Goal: Browse casually: Explore the website without a specific task or goal

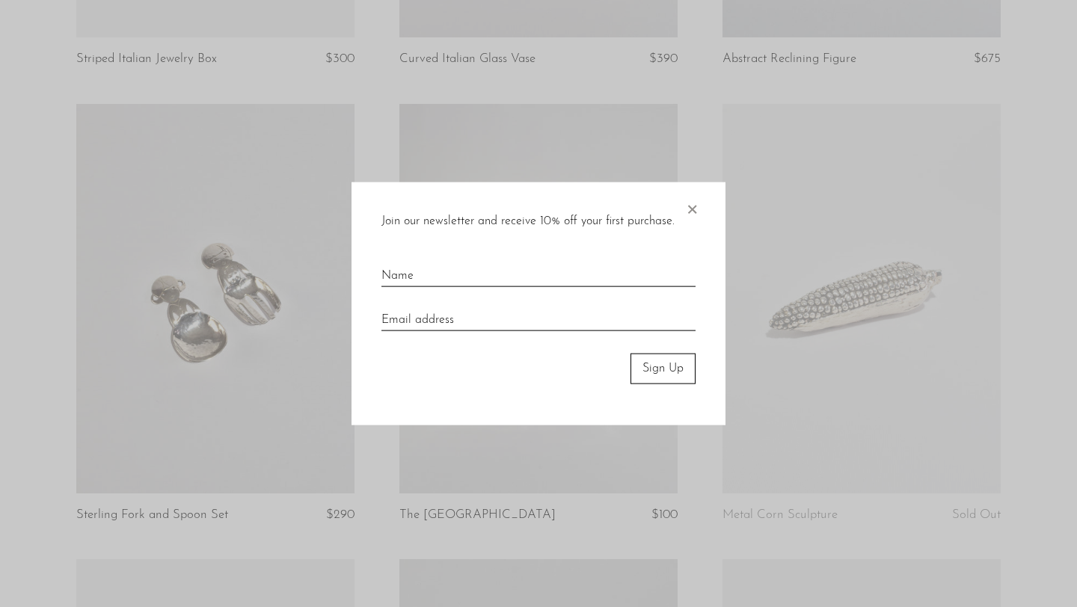
scroll to position [1417, 0]
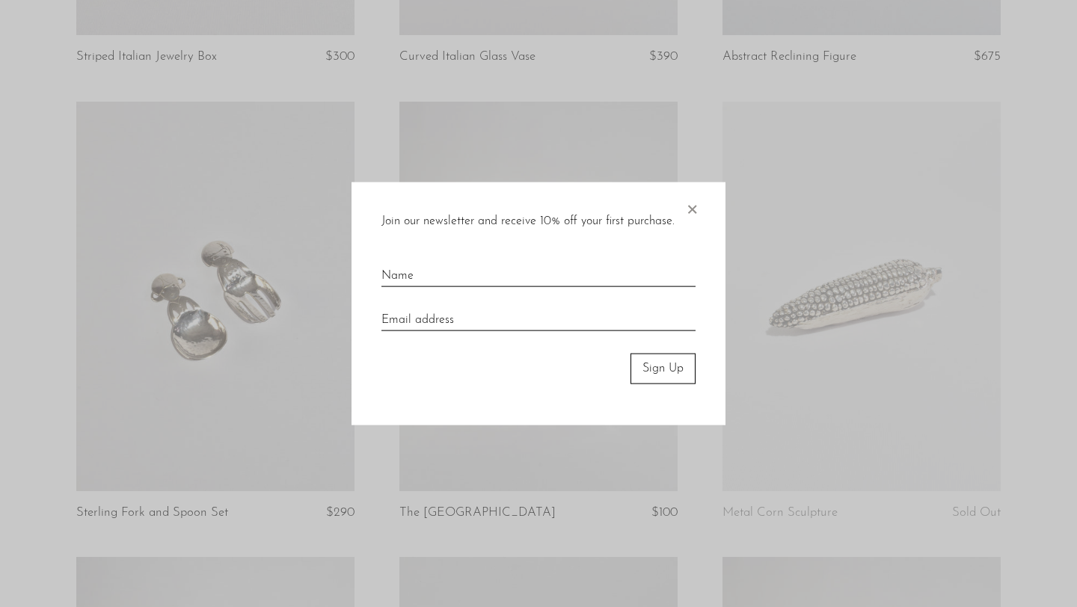
click at [692, 212] on span "×" at bounding box center [691, 207] width 15 height 48
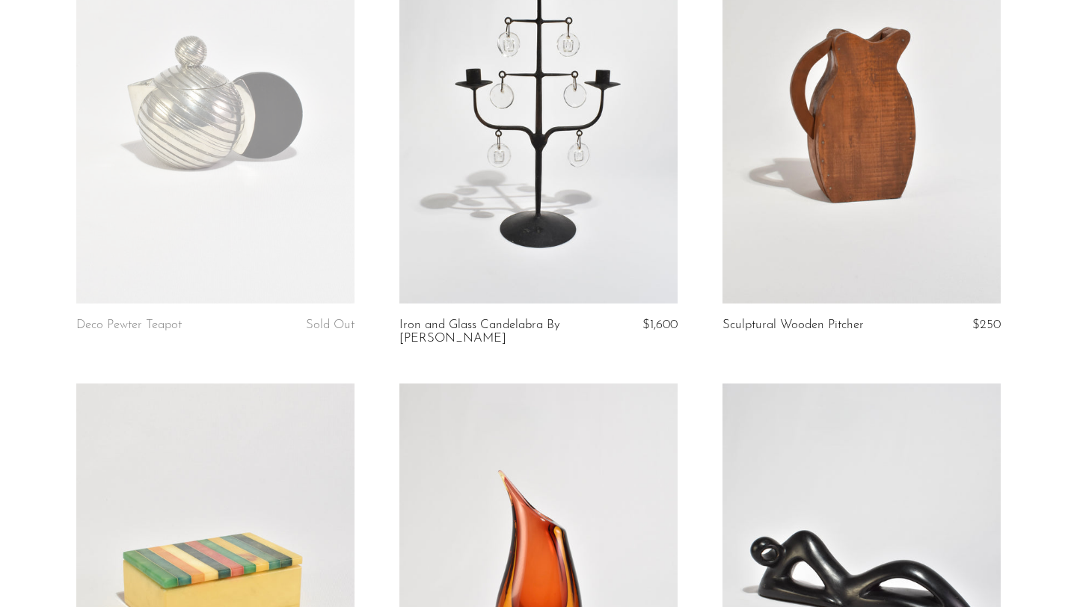
scroll to position [0, 0]
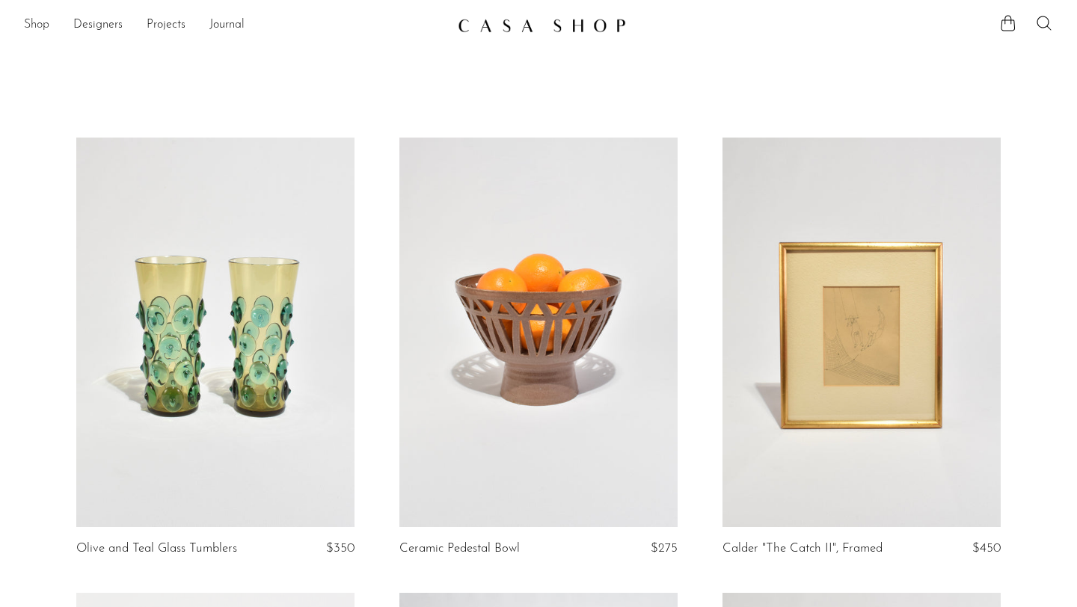
click at [37, 25] on link "Shop" at bounding box center [36, 25] width 25 height 19
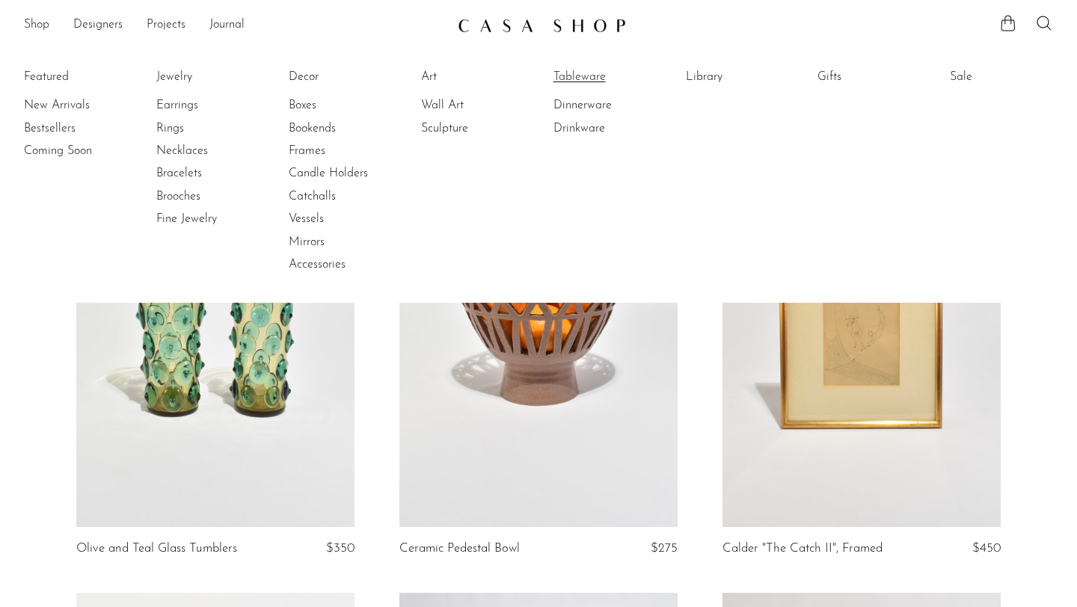
click at [591, 77] on link "Tableware" at bounding box center [610, 77] width 112 height 16
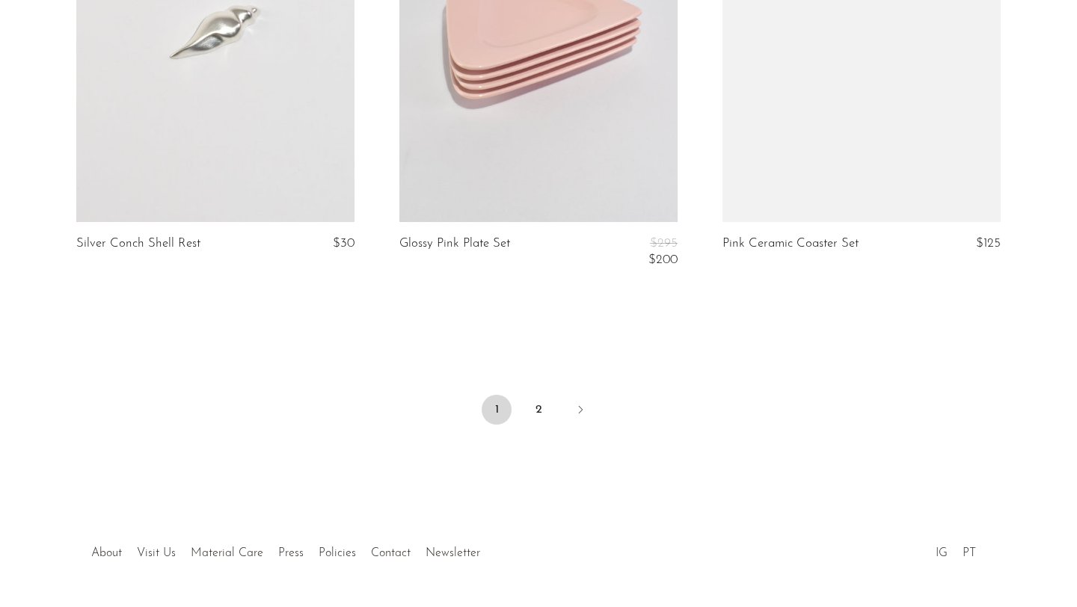
scroll to position [5391, 0]
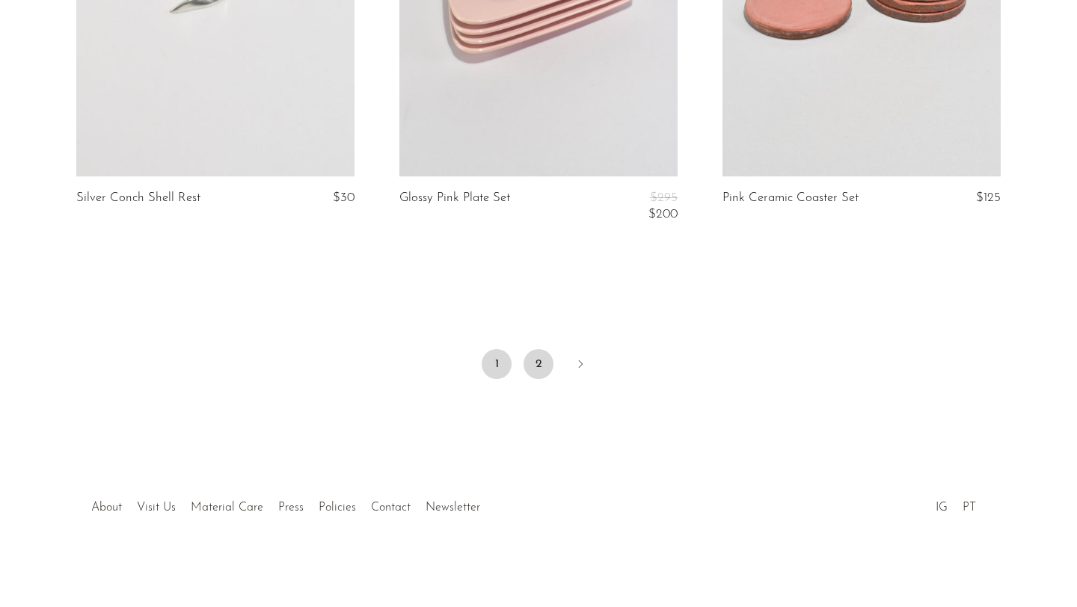
click at [539, 364] on link "2" at bounding box center [539, 364] width 30 height 30
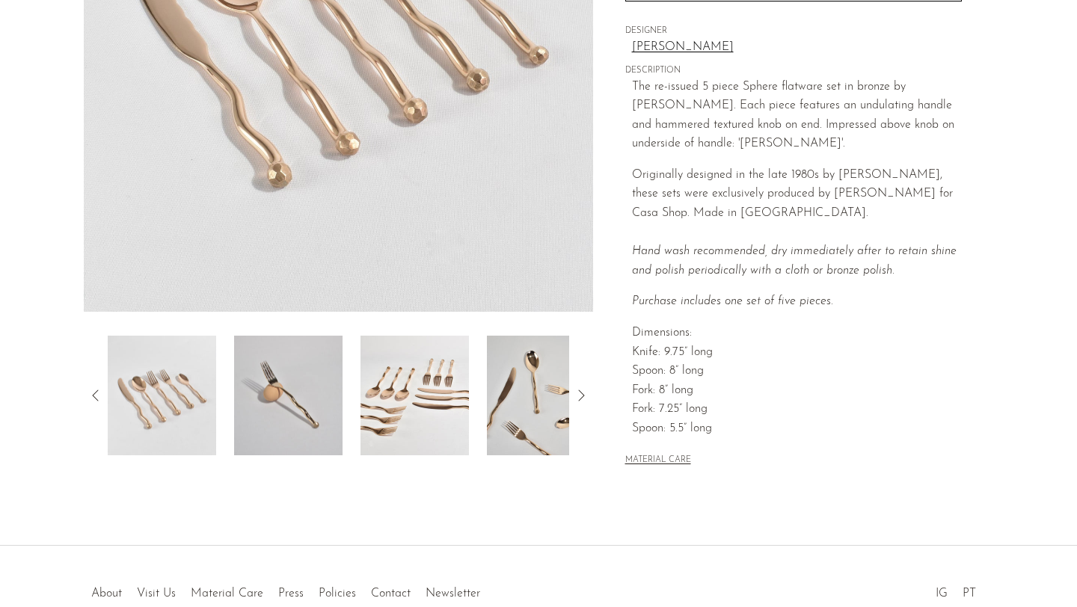
scroll to position [405, 0]
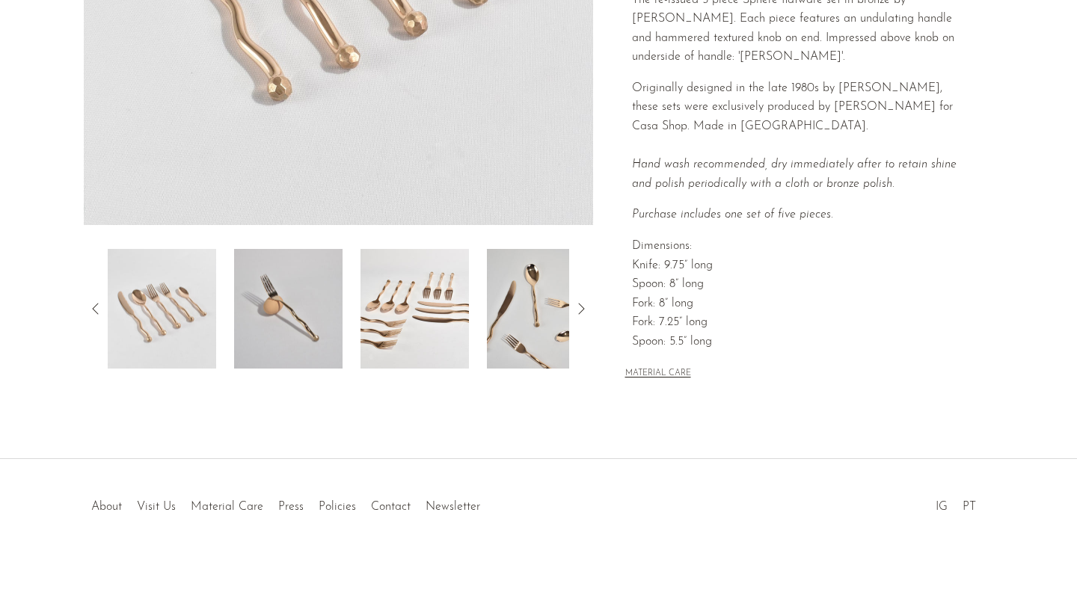
click at [296, 304] on img at bounding box center [288, 309] width 108 height 120
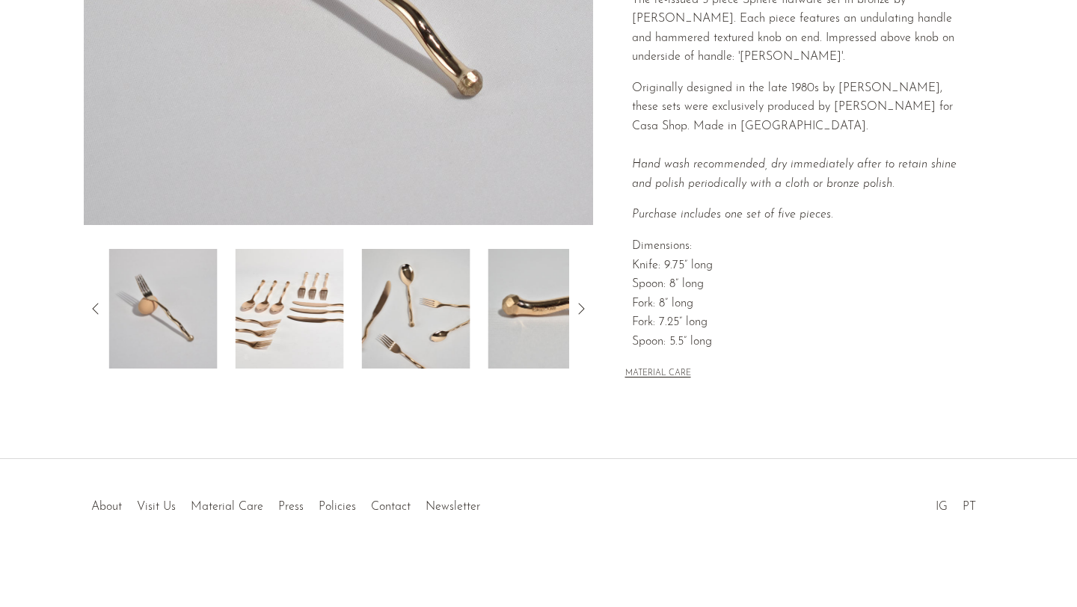
click at [414, 318] on img at bounding box center [416, 309] width 108 height 120
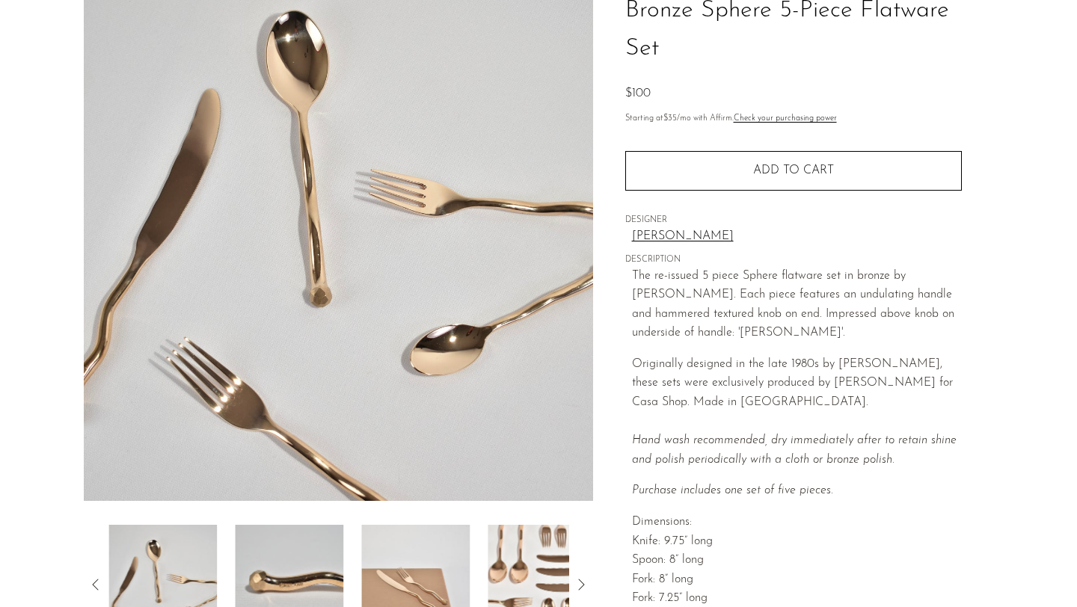
scroll to position [108, 0]
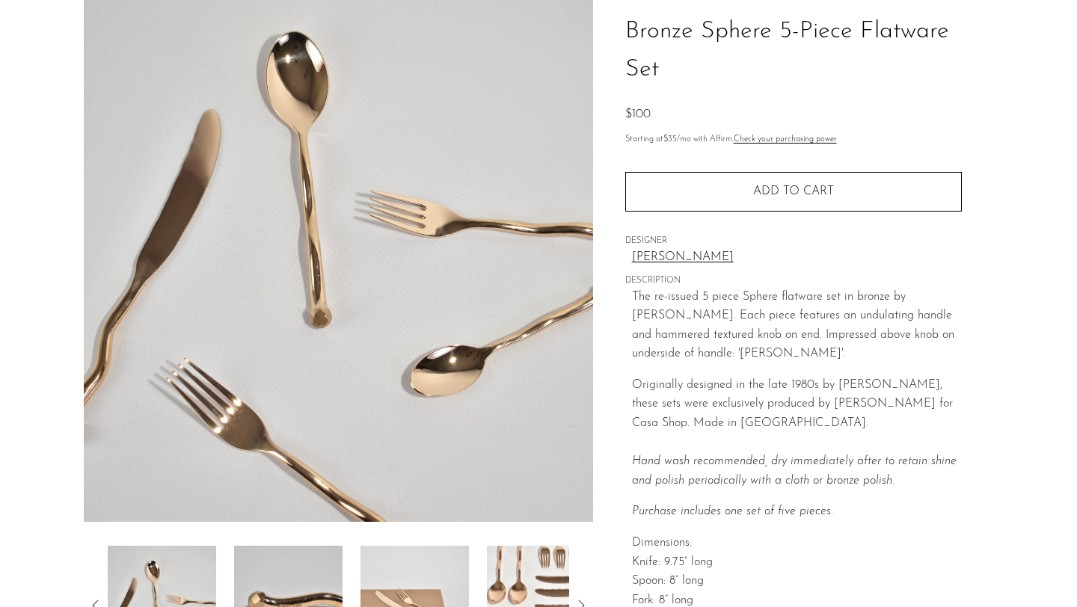
click at [414, 573] on img at bounding box center [415, 606] width 108 height 120
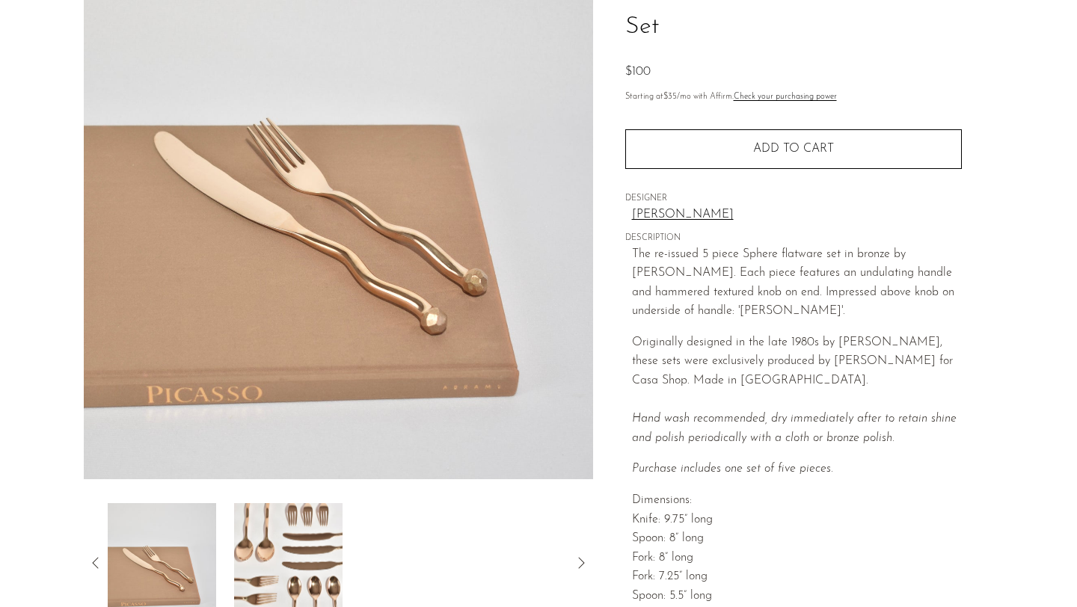
scroll to position [316, 0]
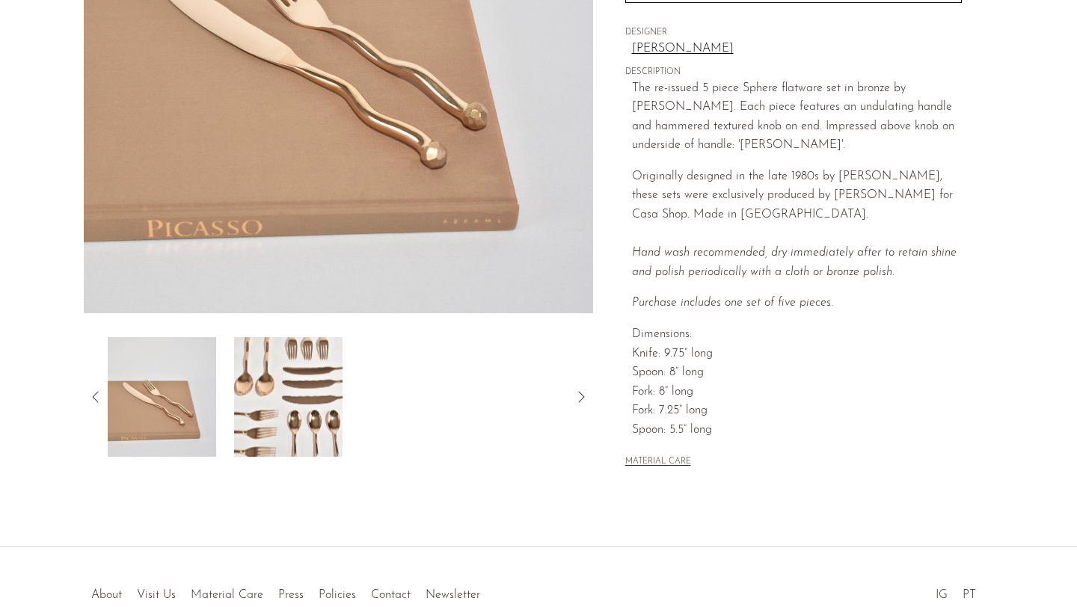
click at [94, 402] on icon at bounding box center [96, 397] width 18 height 18
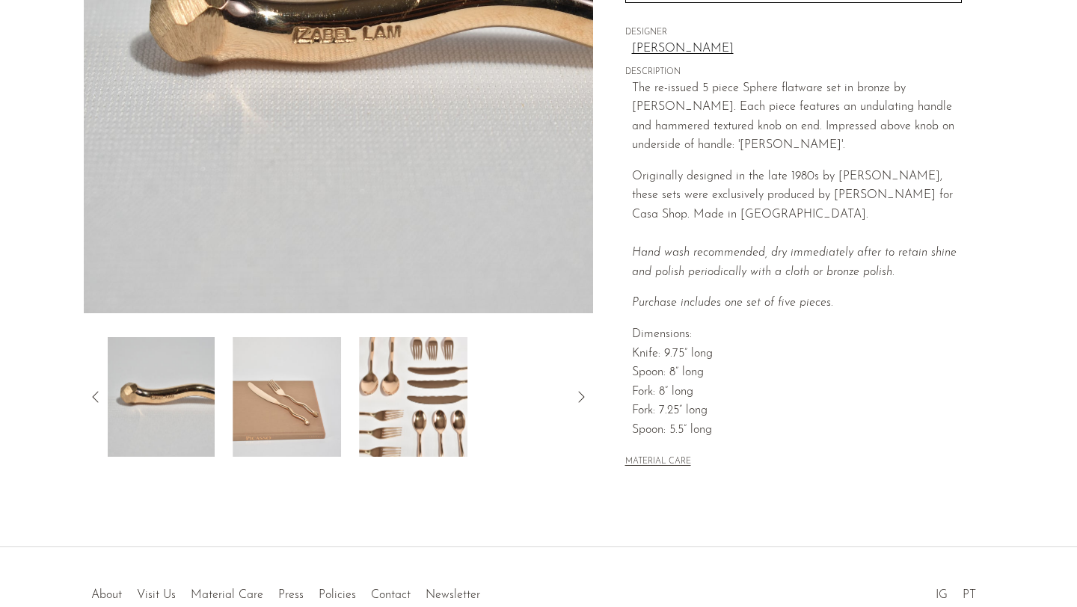
click at [94, 397] on icon at bounding box center [96, 397] width 18 height 18
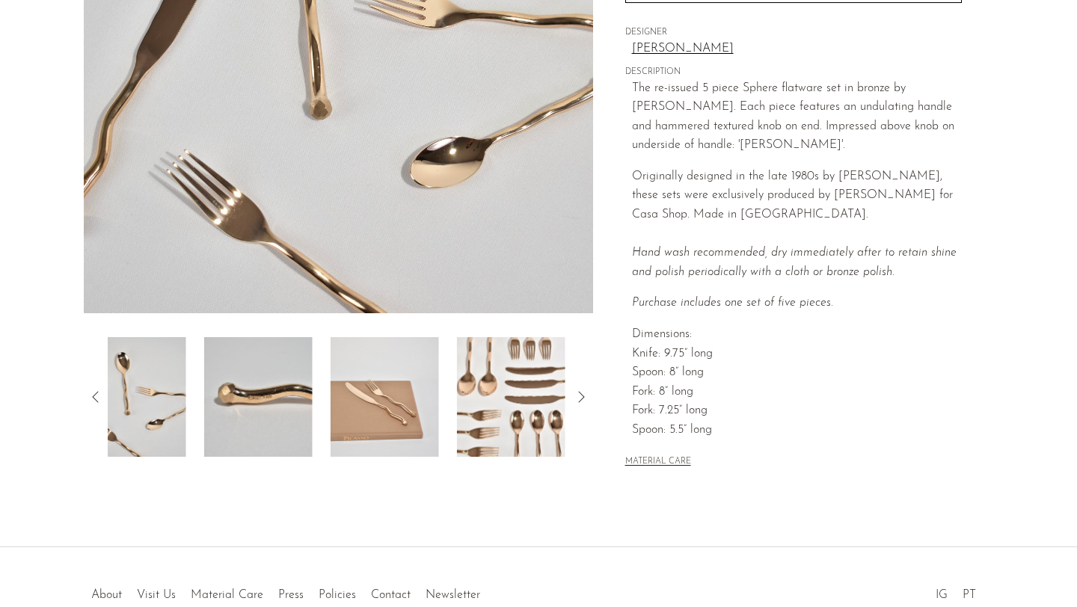
click at [95, 395] on icon at bounding box center [96, 397] width 18 height 18
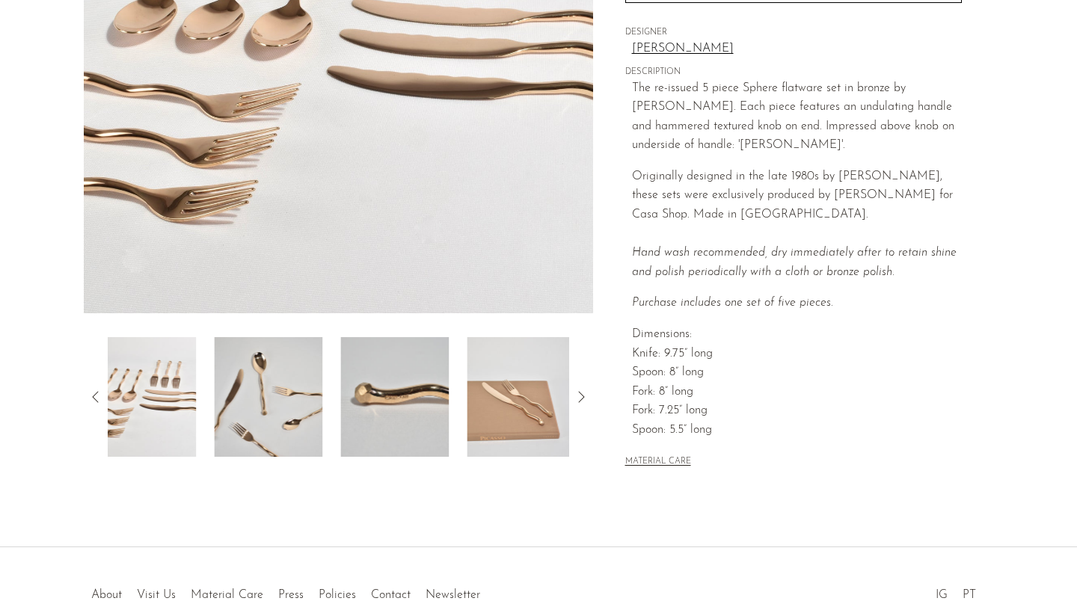
click at [95, 395] on icon at bounding box center [96, 397] width 18 height 18
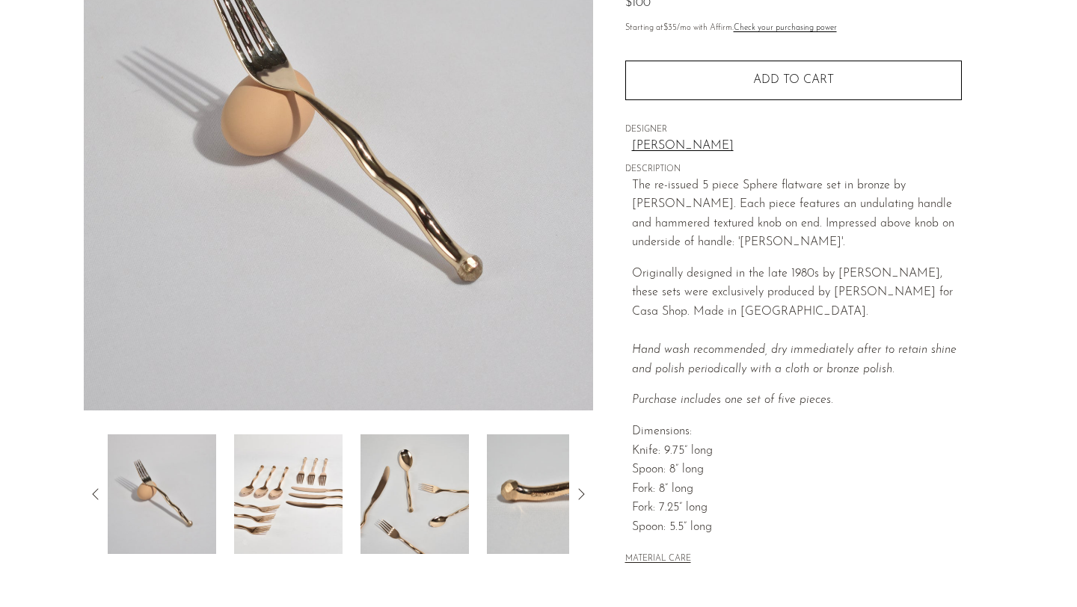
scroll to position [174, 0]
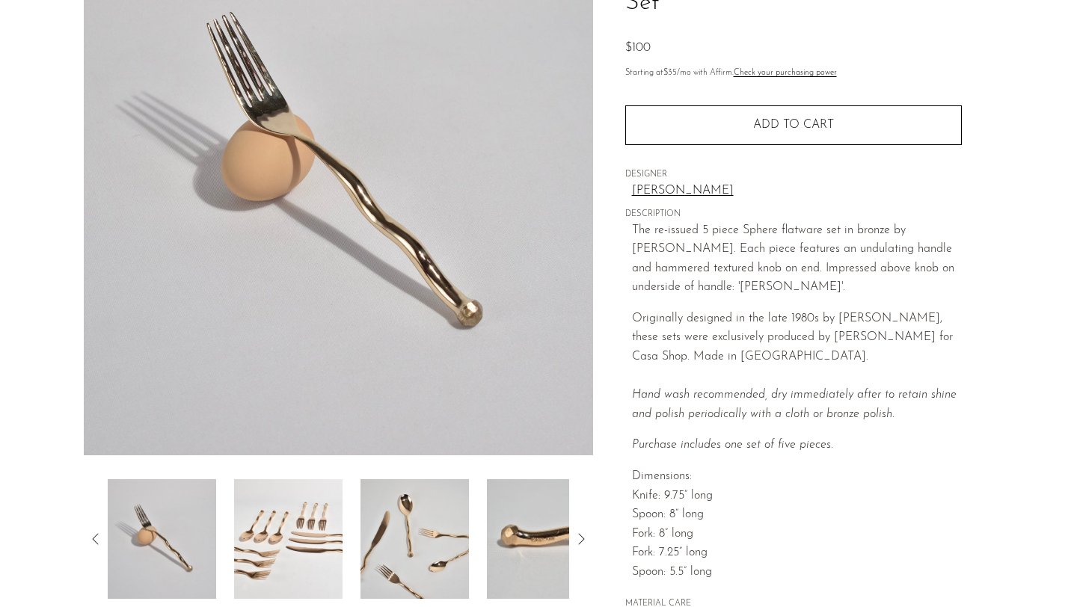
click at [177, 505] on img at bounding box center [162, 539] width 108 height 120
click at [98, 542] on icon at bounding box center [96, 539] width 18 height 18
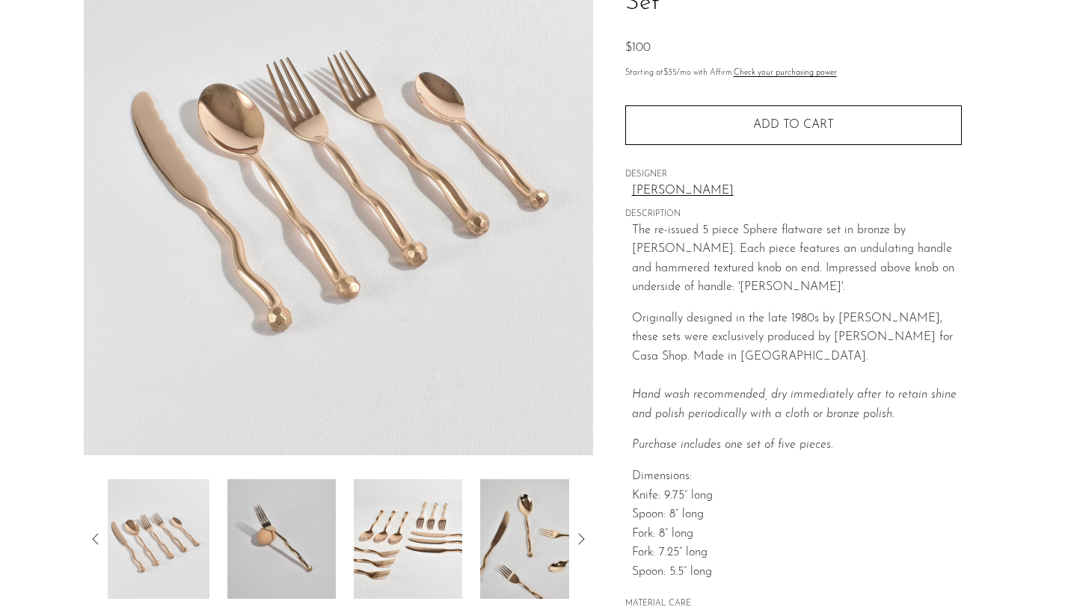
click at [112, 534] on img at bounding box center [155, 539] width 108 height 120
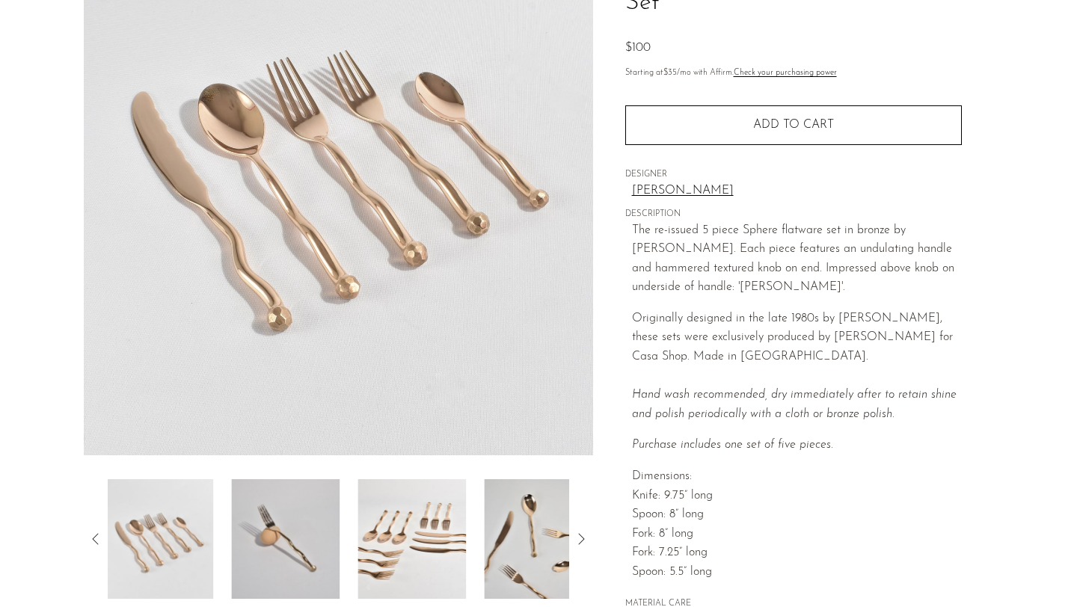
click at [112, 534] on img at bounding box center [159, 539] width 108 height 120
click at [112, 534] on img at bounding box center [161, 539] width 108 height 120
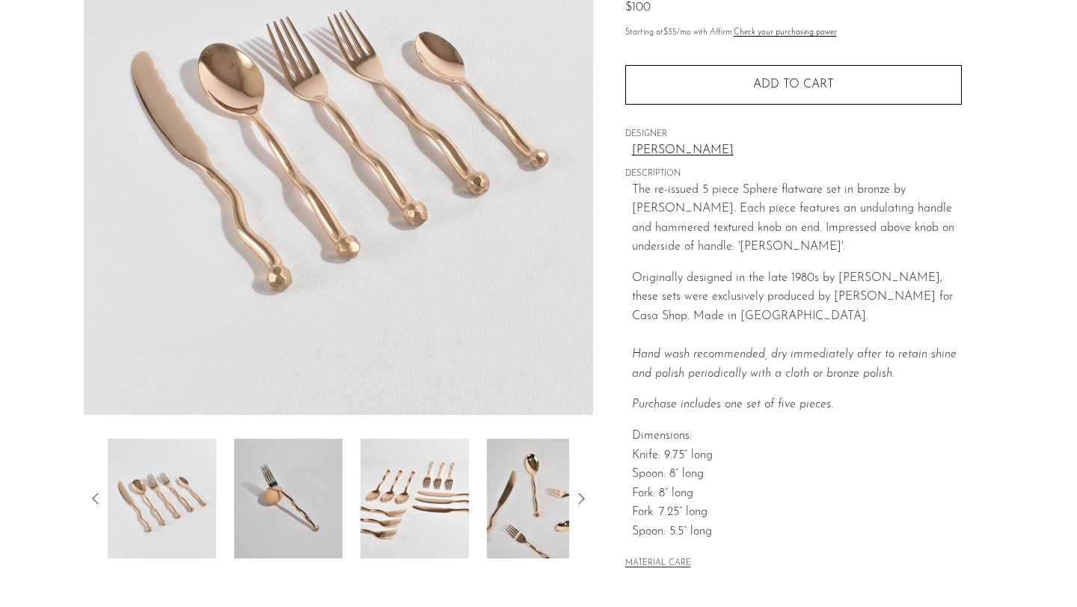
scroll to position [216, 0]
click at [157, 503] on img at bounding box center [162, 498] width 108 height 120
click at [308, 503] on img at bounding box center [288, 498] width 108 height 120
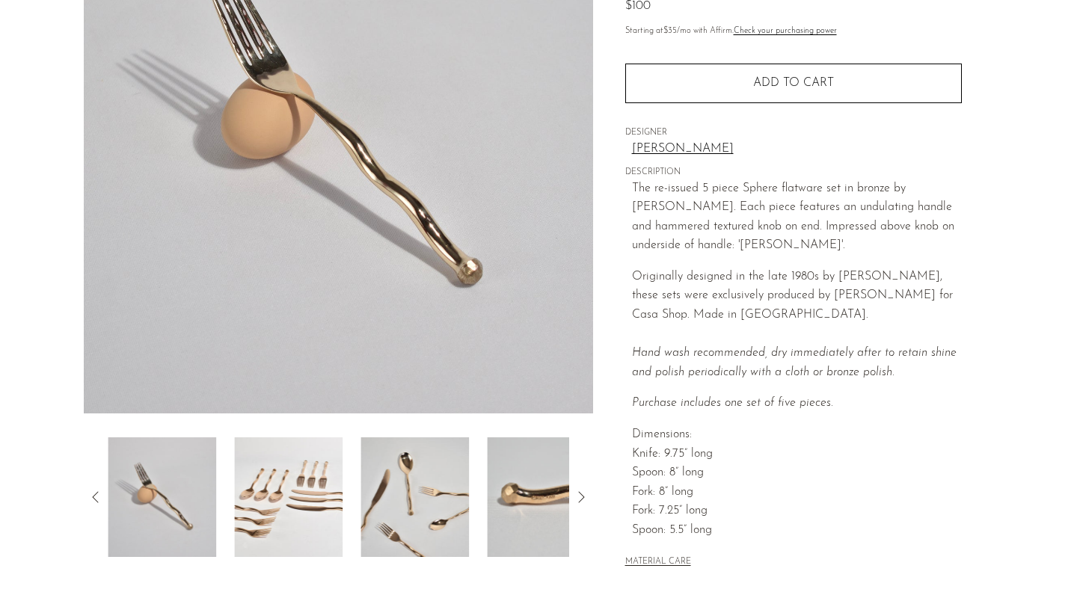
click at [357, 514] on div at bounding box center [339, 498] width 462 height 120
click at [378, 515] on img at bounding box center [415, 498] width 108 height 120
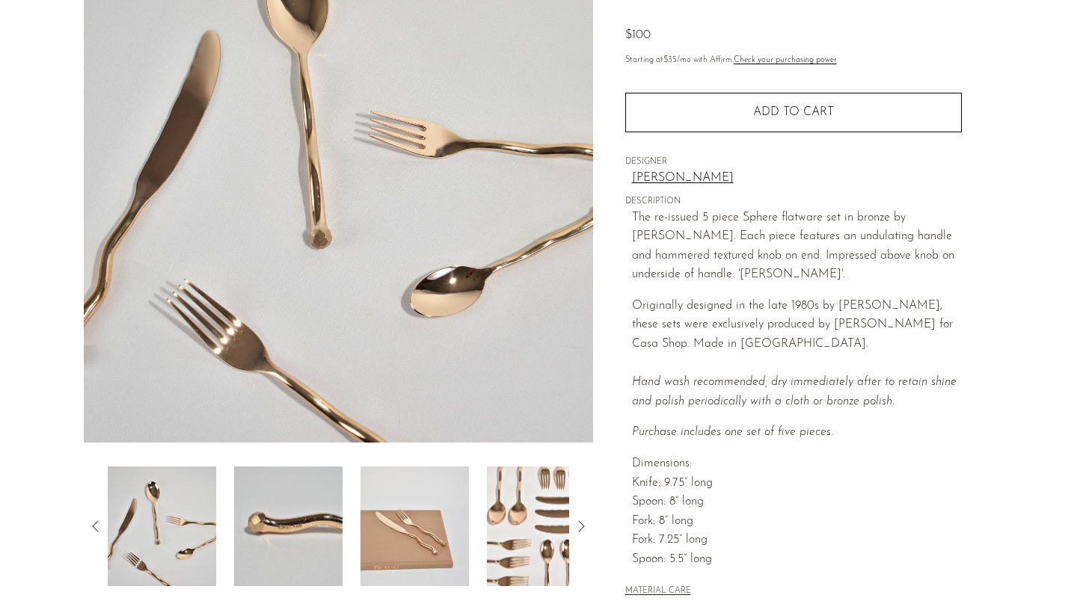
scroll to position [185, 0]
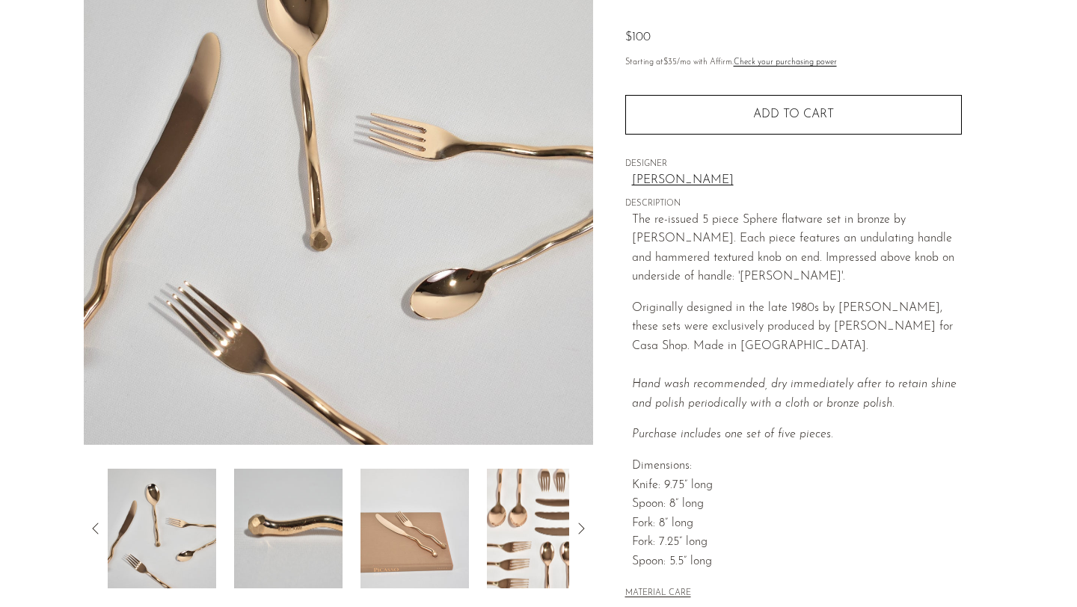
click at [273, 512] on img at bounding box center [288, 529] width 108 height 120
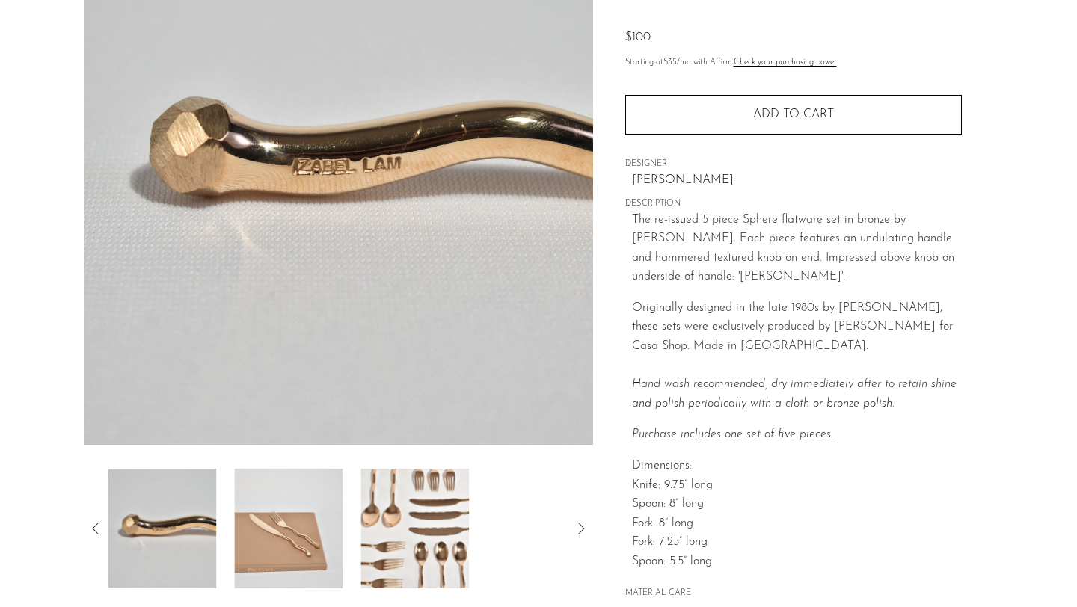
click at [289, 518] on img at bounding box center [288, 529] width 108 height 120
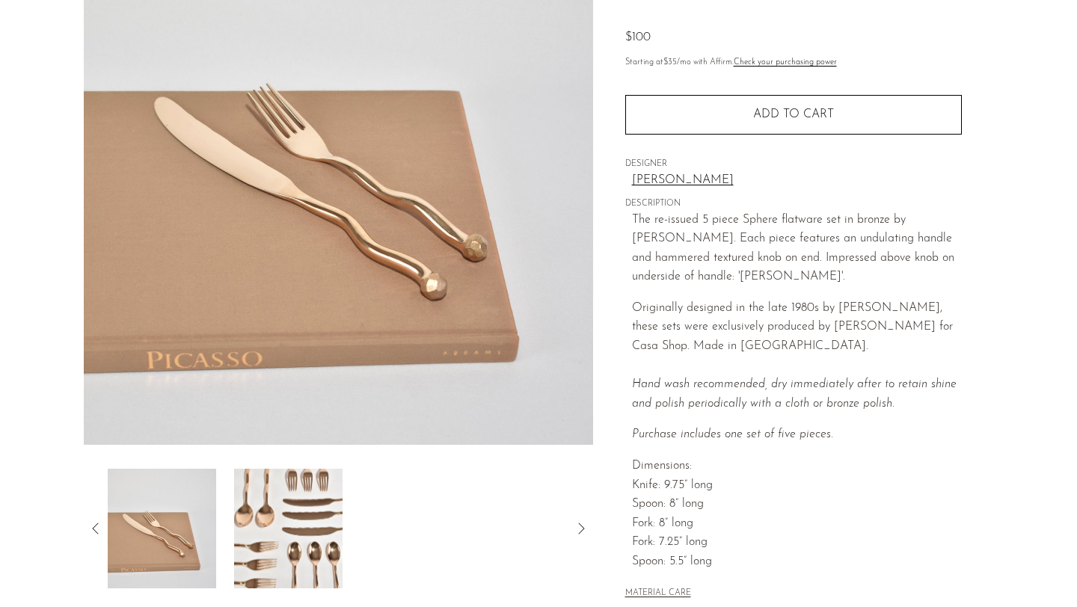
scroll to position [138, 0]
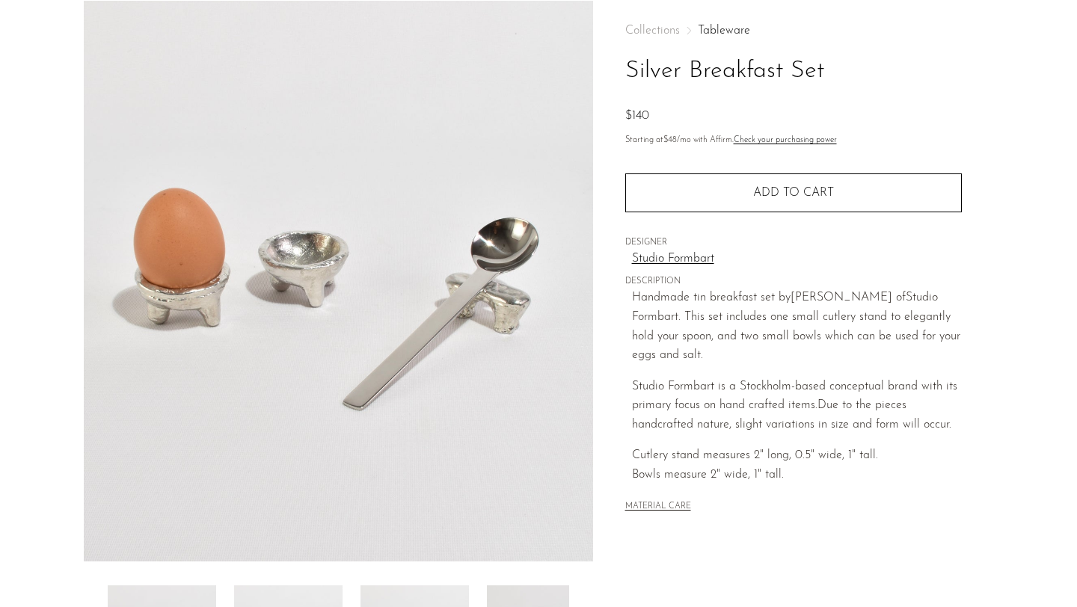
scroll to position [73, 0]
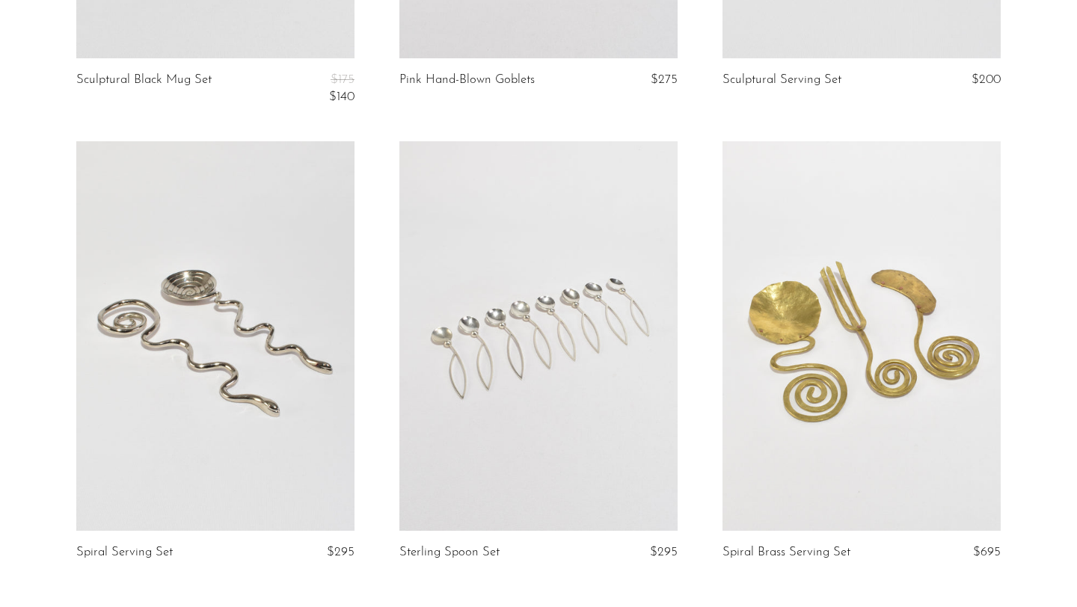
scroll to position [853, 0]
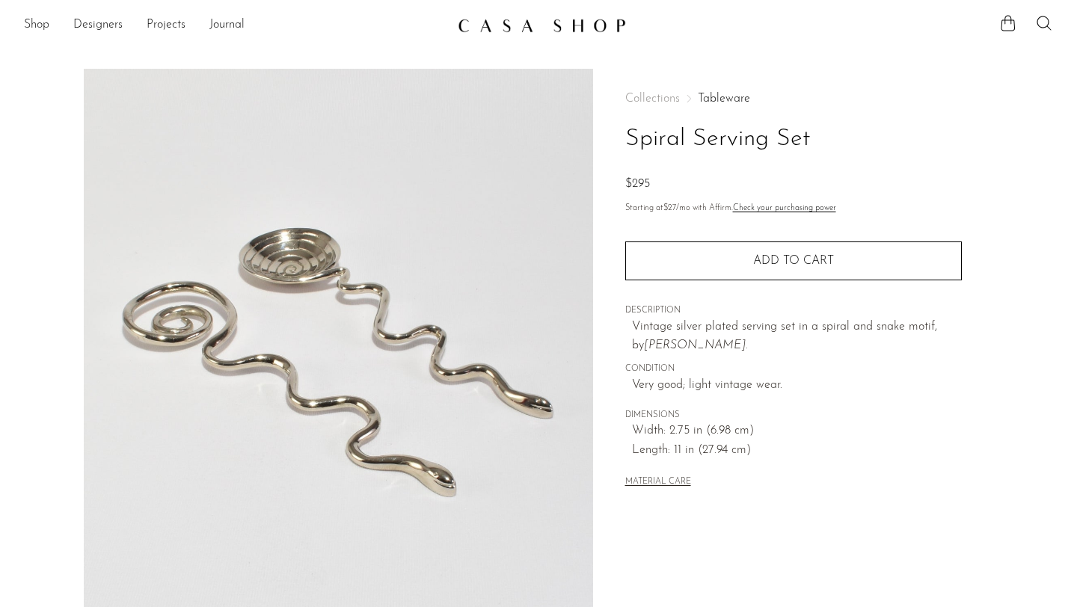
click at [547, 26] on img at bounding box center [542, 25] width 168 height 15
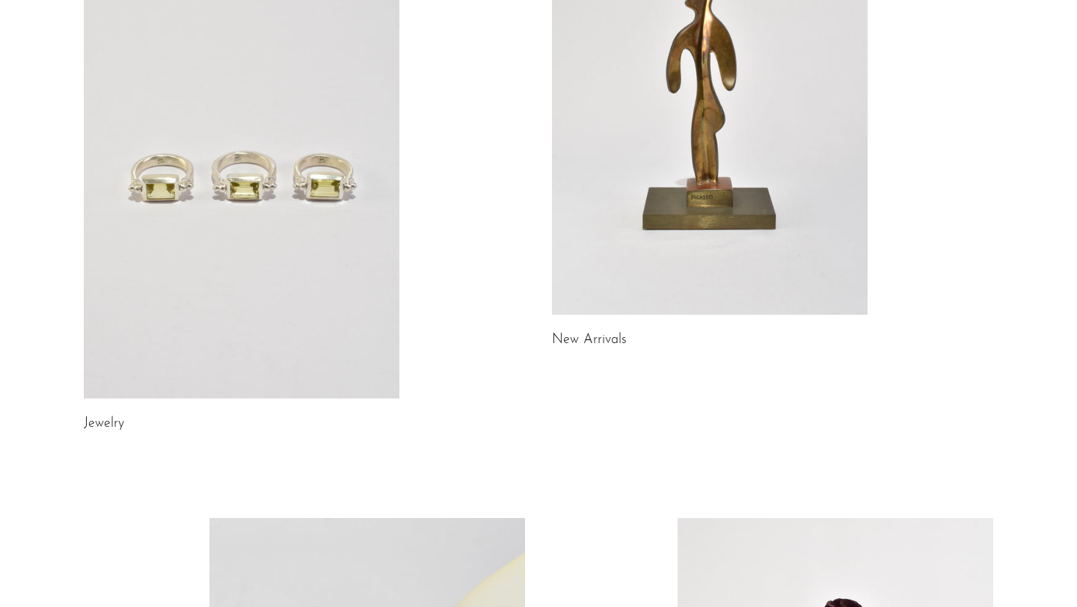
scroll to position [235, 0]
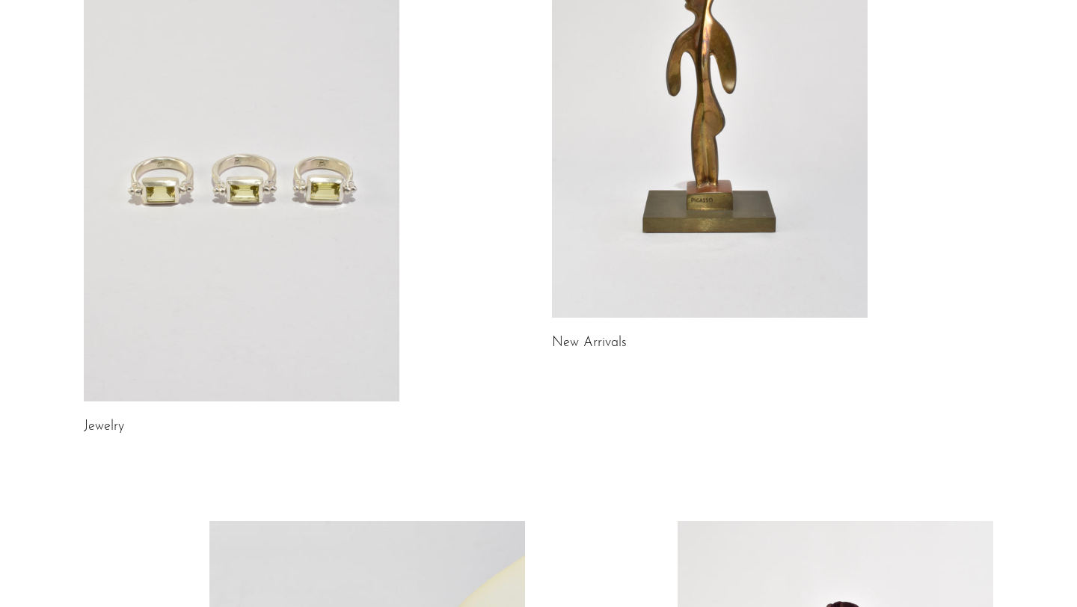
click at [363, 266] on link at bounding box center [242, 181] width 316 height 442
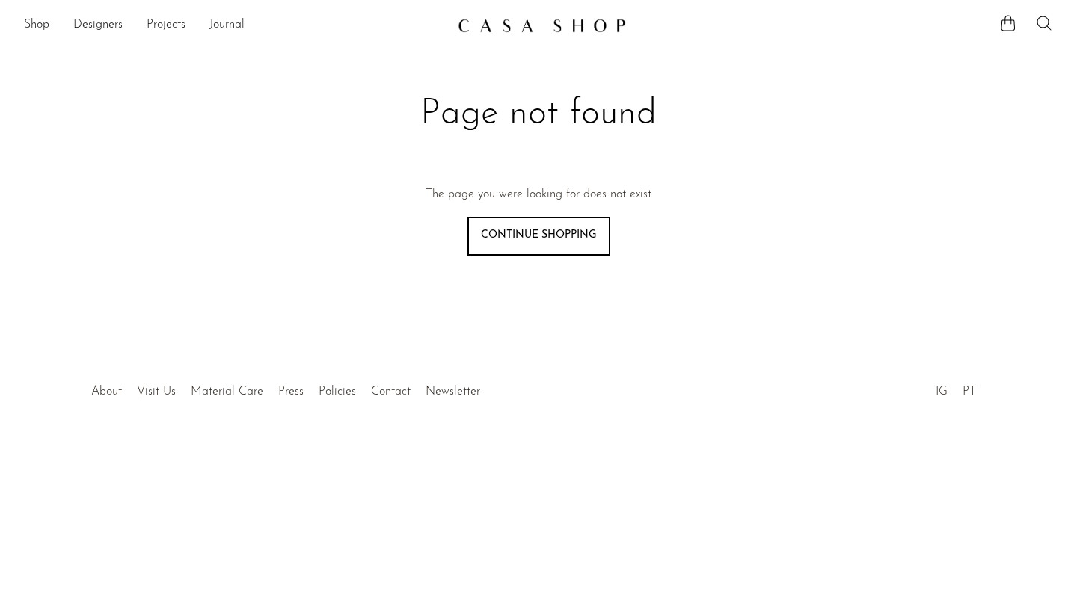
click at [583, 239] on link "Continue shopping" at bounding box center [538, 236] width 143 height 39
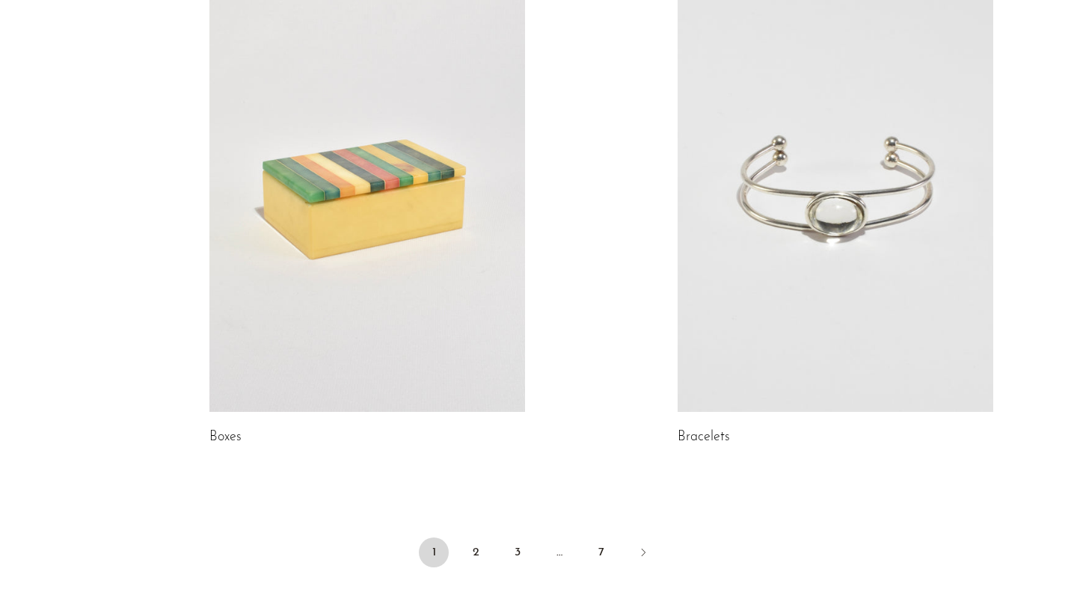
scroll to position [1991, 0]
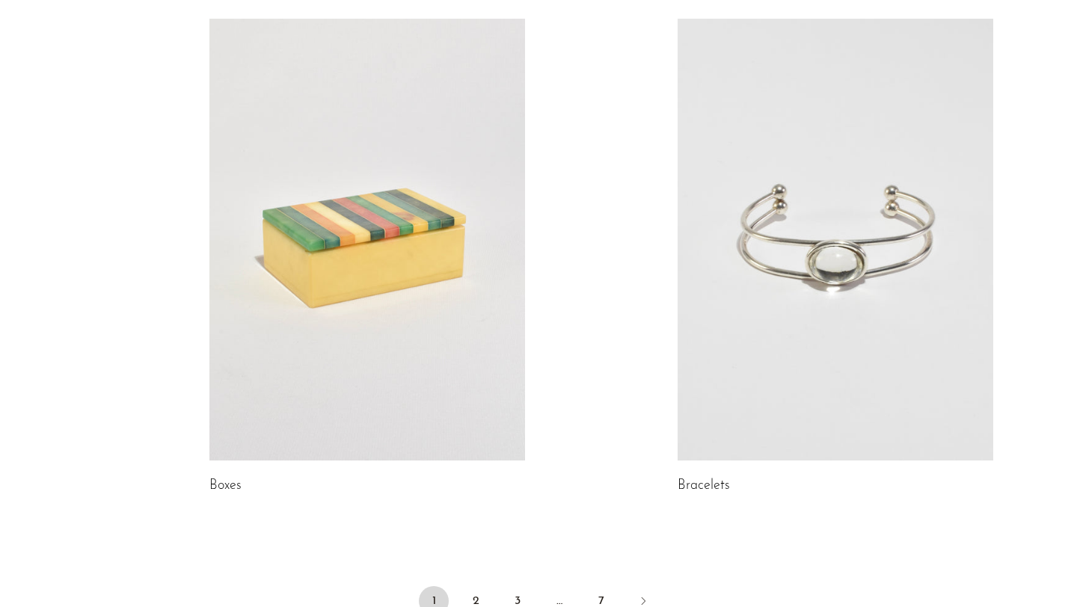
click at [779, 328] on link at bounding box center [836, 240] width 316 height 442
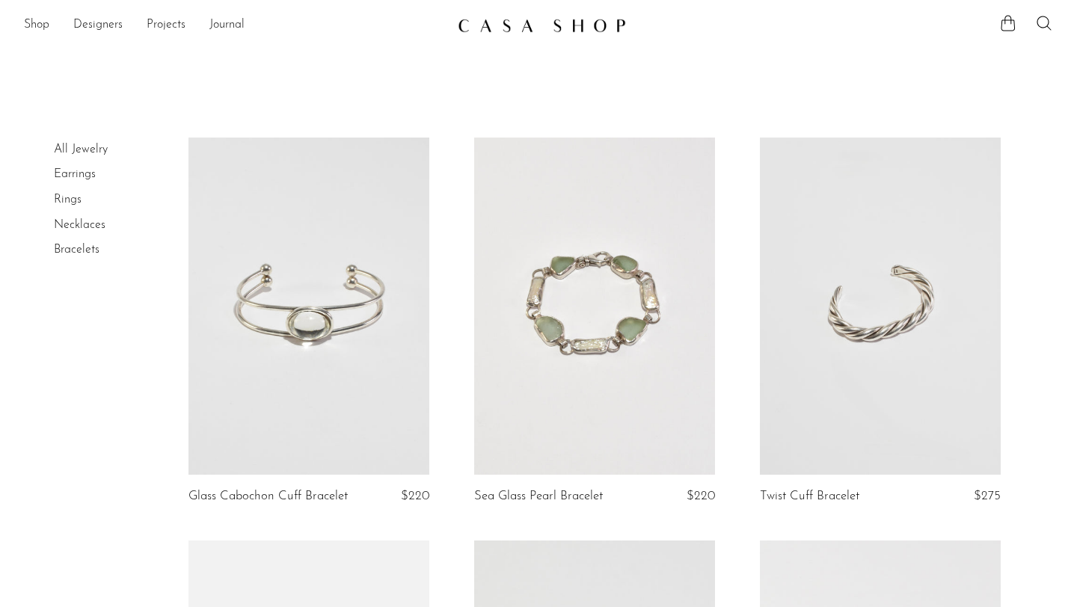
click at [545, 307] on link at bounding box center [594, 306] width 241 height 337
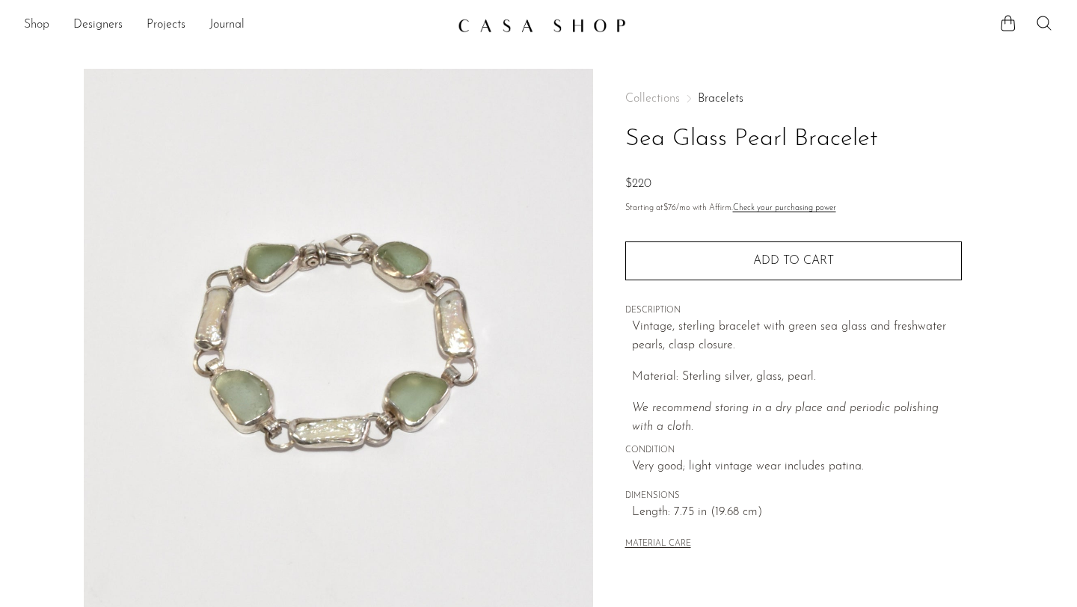
click at [42, 25] on link "Shop" at bounding box center [36, 25] width 25 height 19
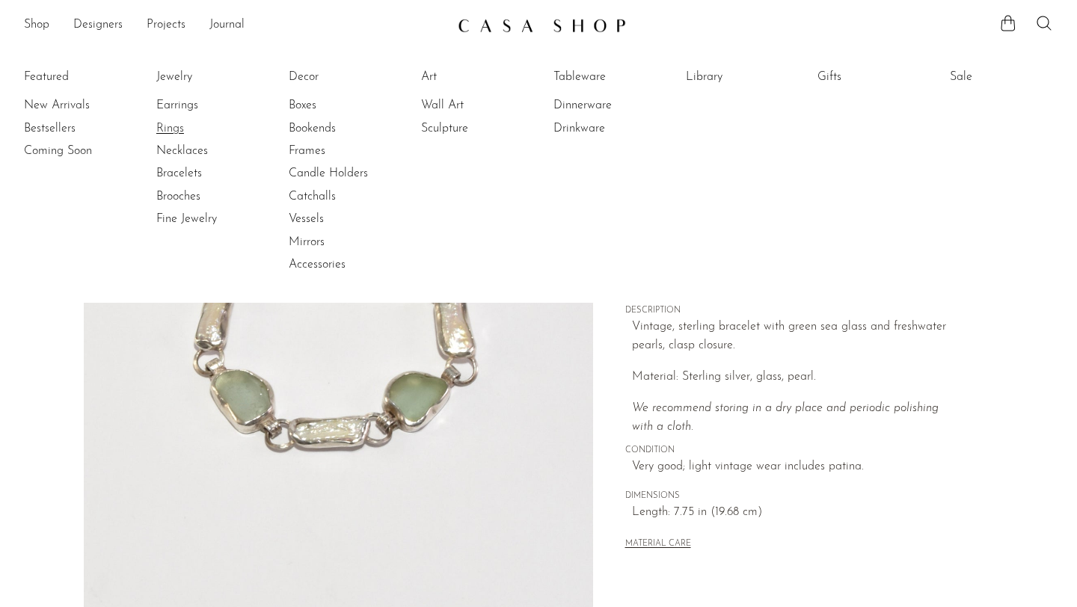
click at [171, 129] on link "Rings" at bounding box center [212, 128] width 112 height 16
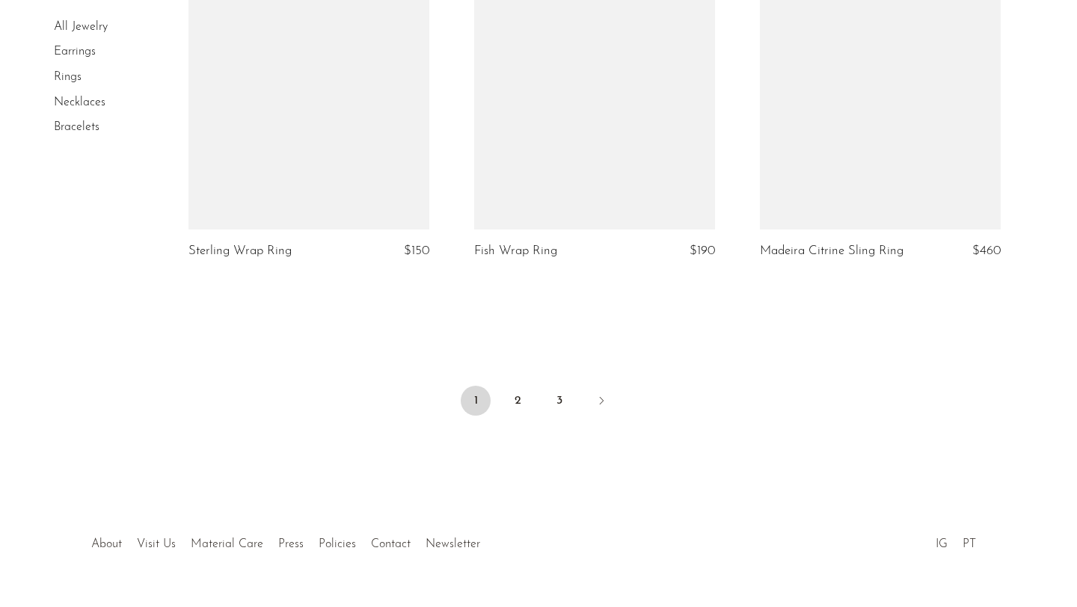
scroll to position [4624, 0]
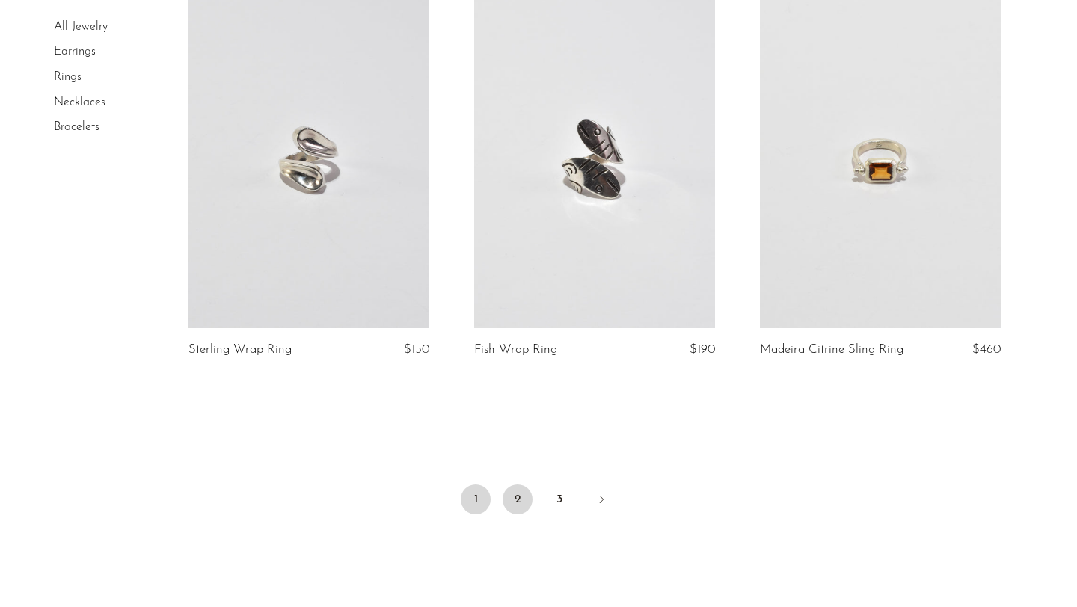
click at [517, 507] on link "2" at bounding box center [518, 500] width 30 height 30
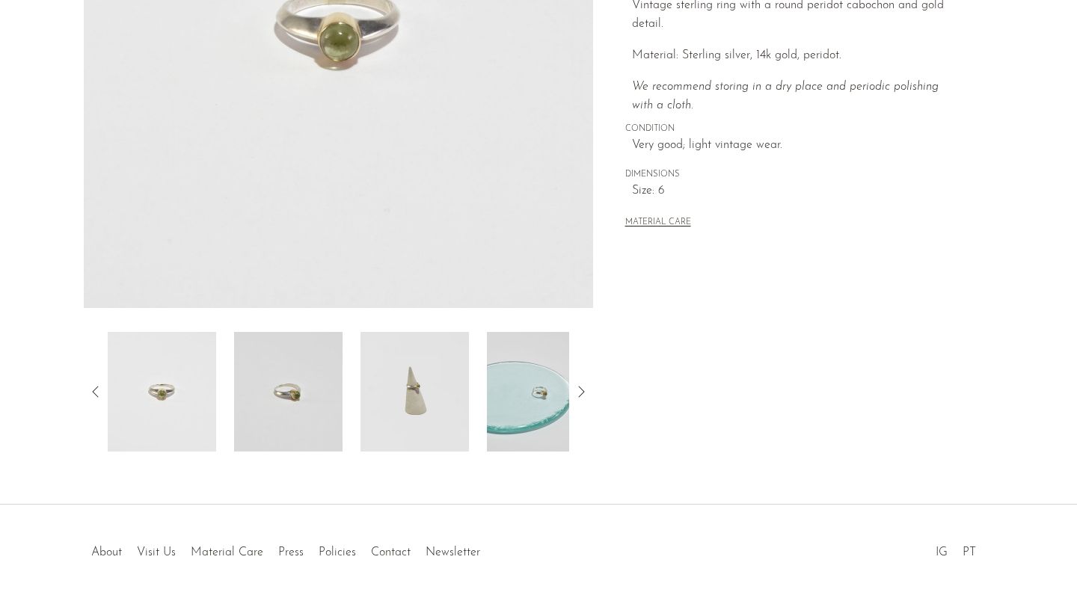
scroll to position [367, 0]
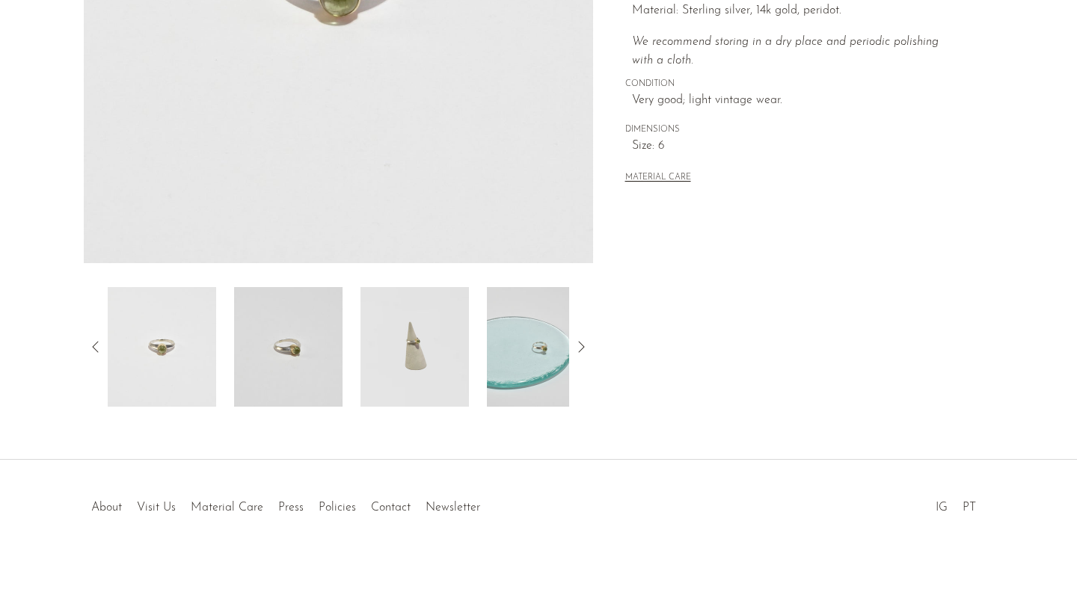
click at [402, 329] on img at bounding box center [415, 347] width 108 height 120
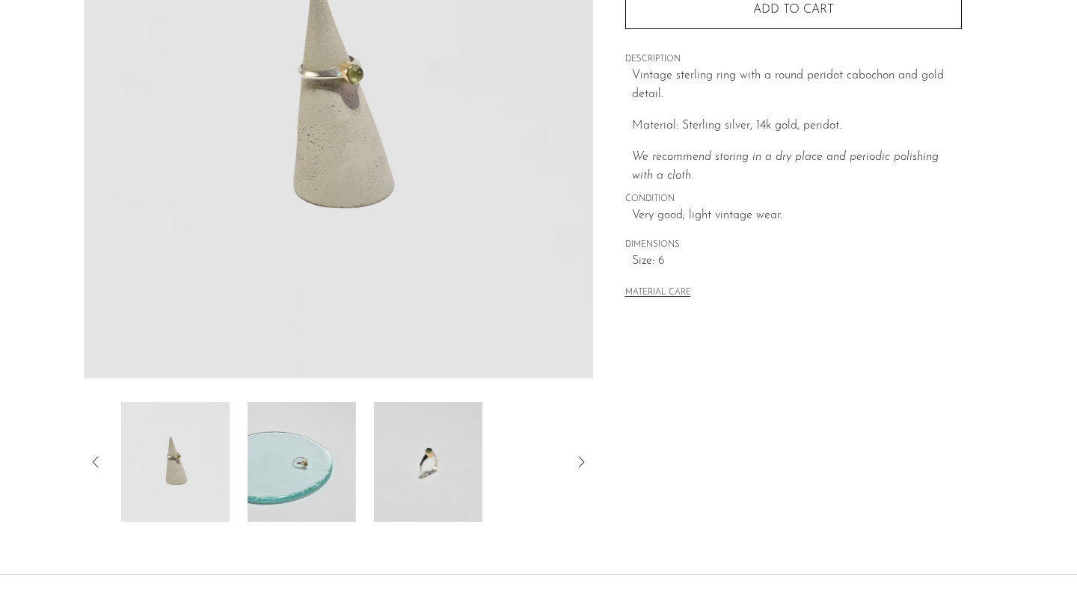
scroll to position [205, 0]
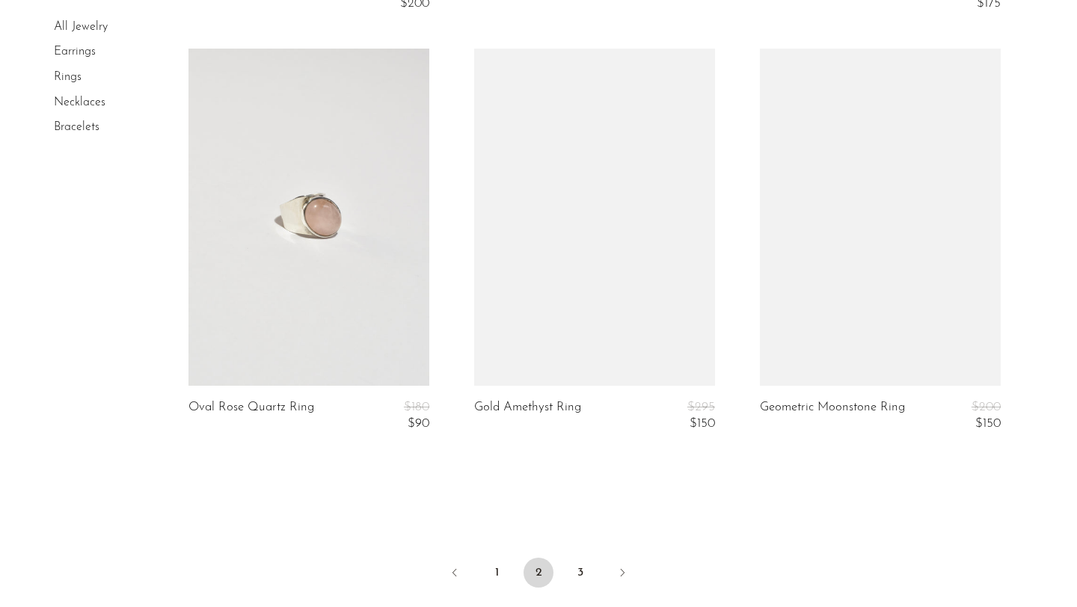
scroll to position [4622, 0]
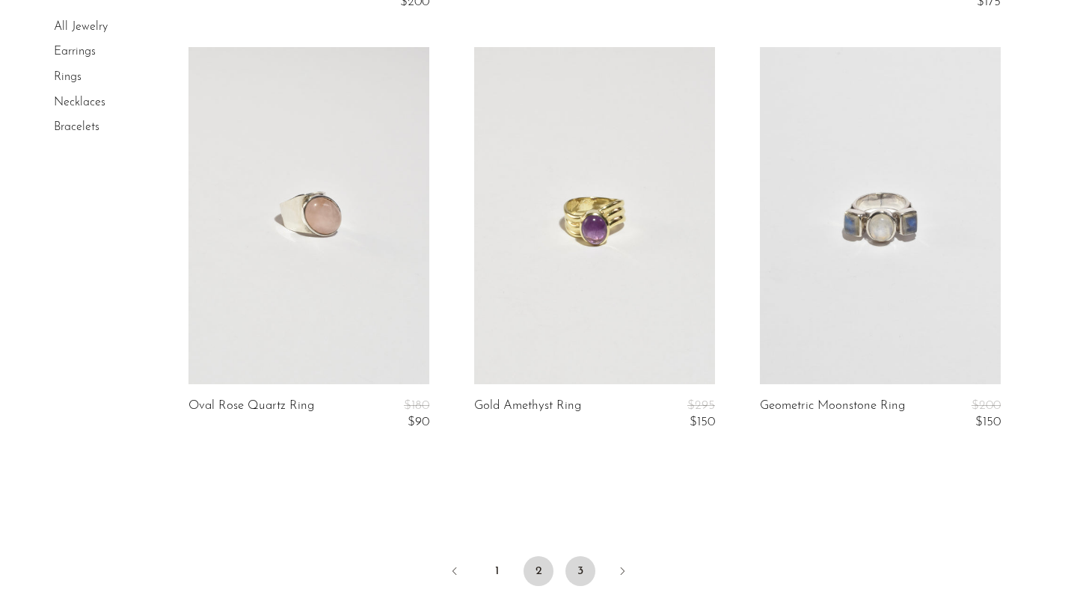
click at [580, 562] on link "3" at bounding box center [580, 572] width 30 height 30
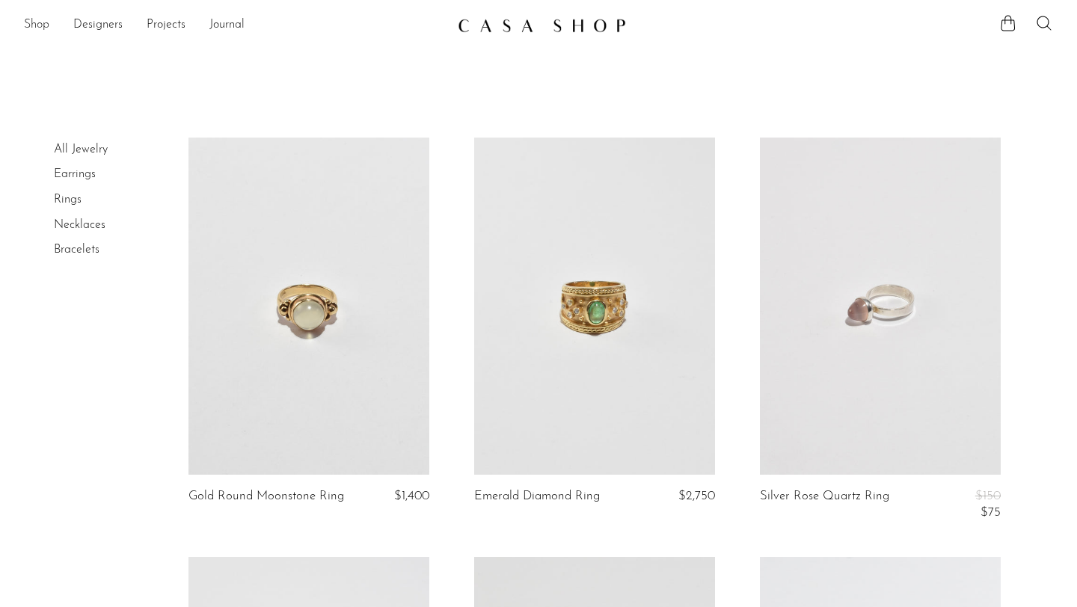
click at [46, 28] on link "Shop" at bounding box center [36, 25] width 25 height 19
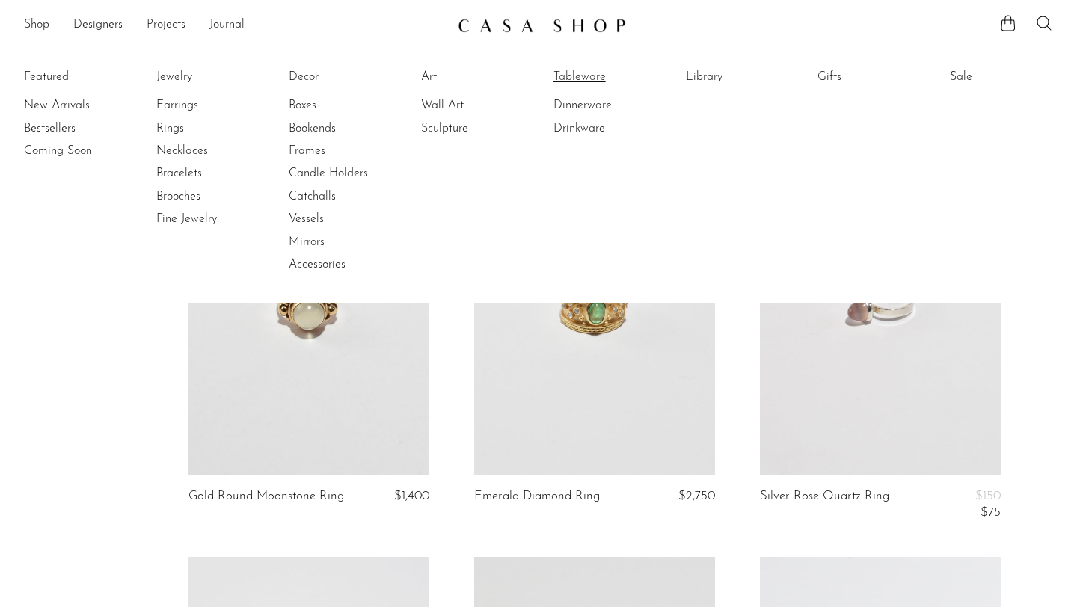
click at [584, 79] on link "Tableware" at bounding box center [610, 77] width 112 height 16
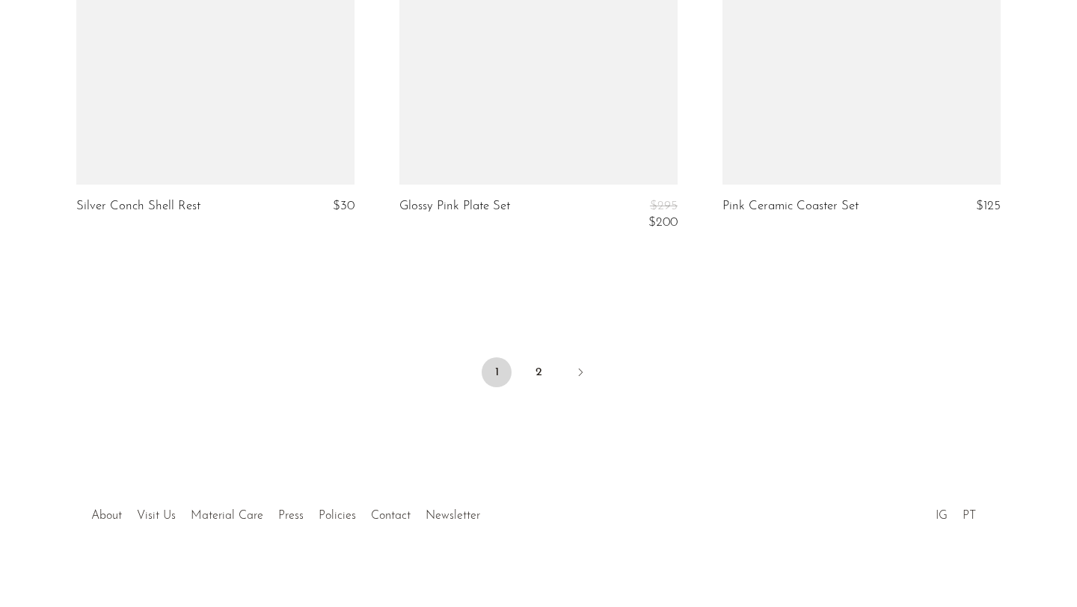
scroll to position [5391, 0]
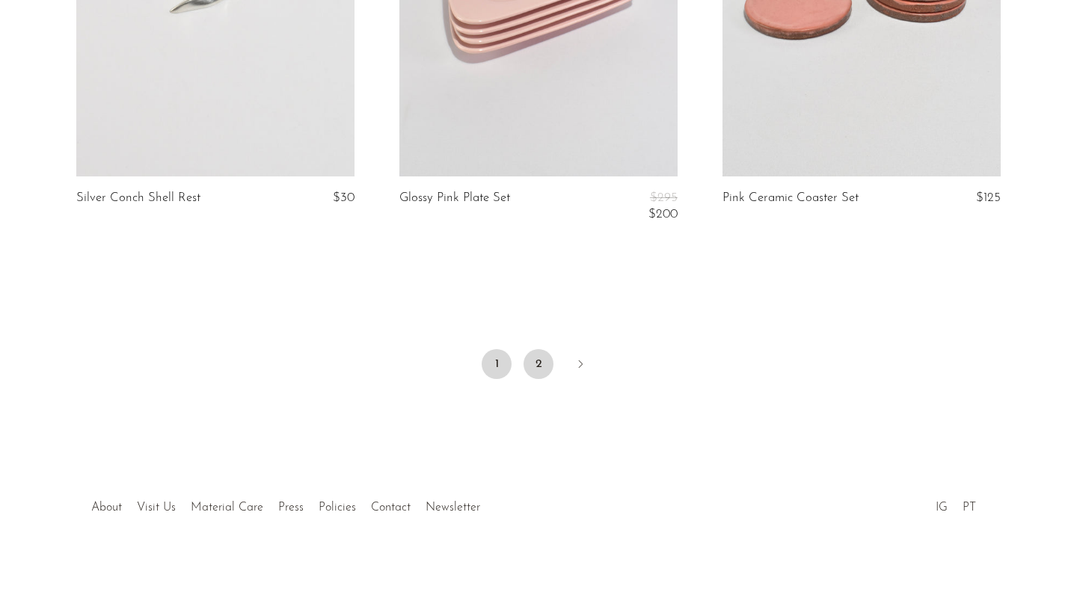
click at [539, 367] on link "2" at bounding box center [539, 364] width 30 height 30
